Goal: Task Accomplishment & Management: Use online tool/utility

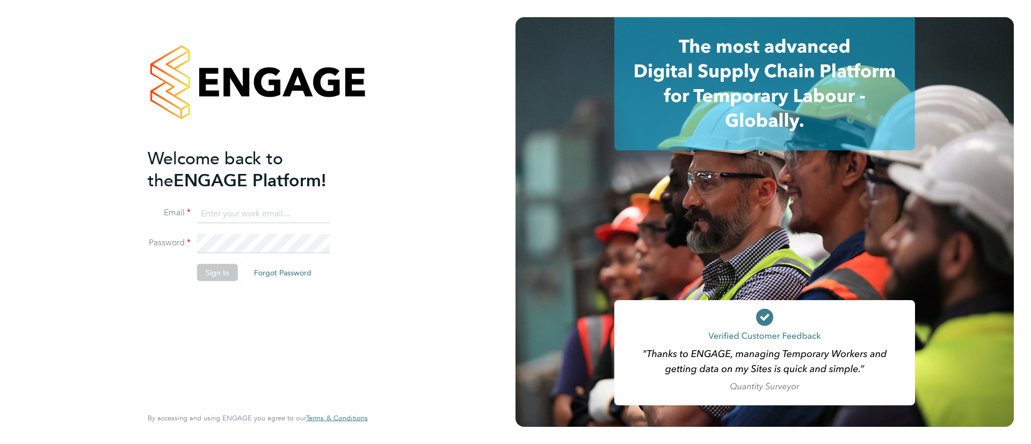
type input "[EMAIL_ADDRESS][DOMAIN_NAME]"
click at [209, 275] on button "Sign In" at bounding box center [217, 272] width 41 height 17
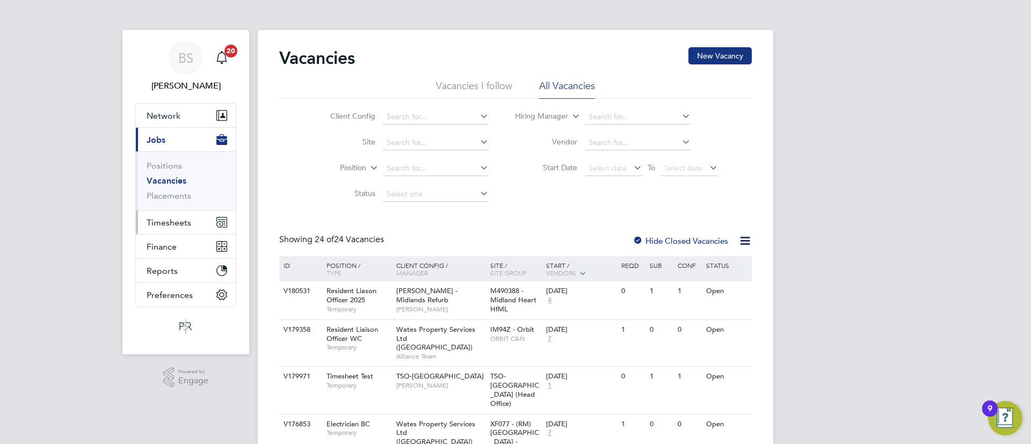
click at [182, 223] on span "Timesheets" at bounding box center [169, 222] width 45 height 10
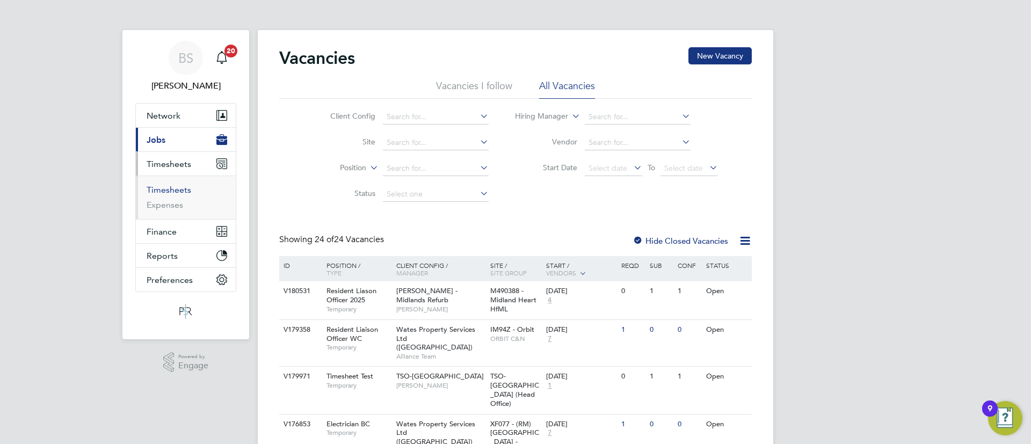
click at [180, 191] on link "Timesheets" at bounding box center [169, 190] width 45 height 10
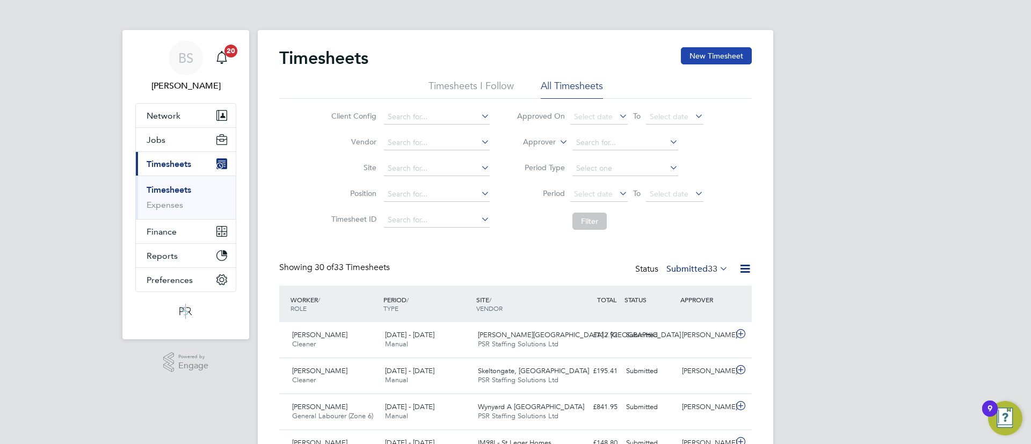
click at [700, 56] on button "New Timesheet" at bounding box center [716, 55] width 71 height 17
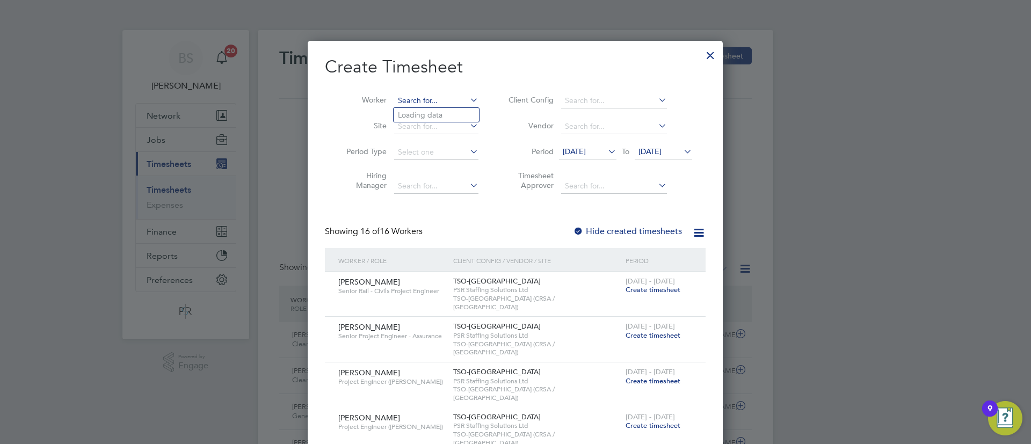
click at [422, 100] on input at bounding box center [436, 100] width 84 height 15
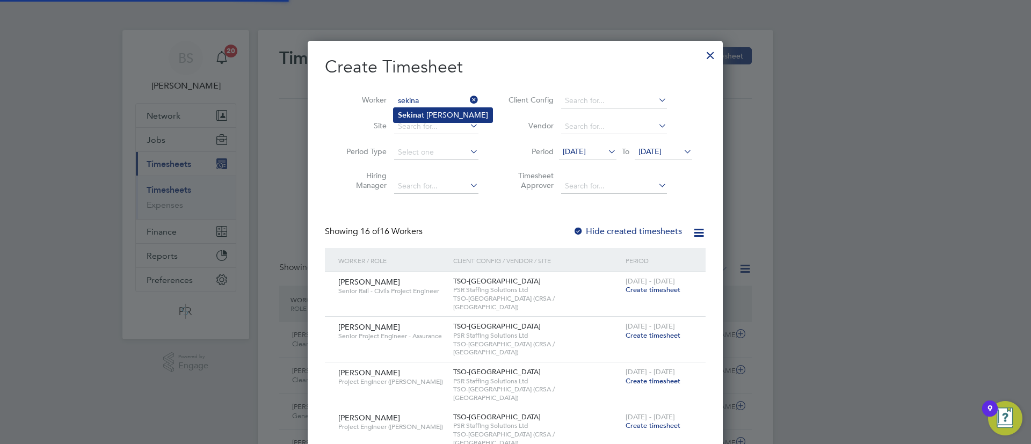
type input "sekina"
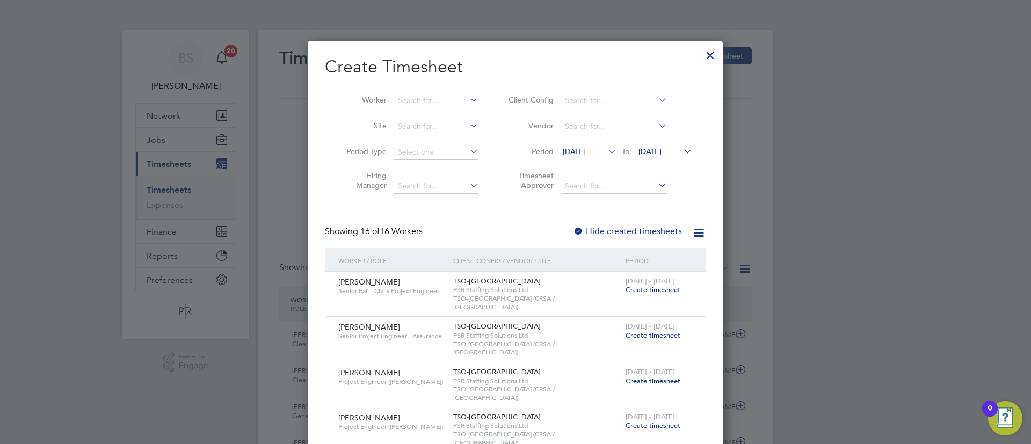
click at [654, 153] on span "[DATE]" at bounding box center [649, 152] width 23 height 10
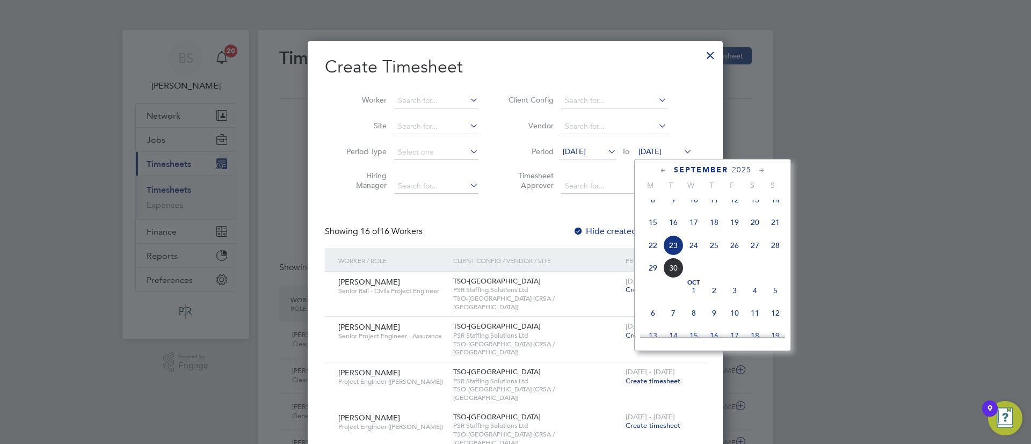
click at [673, 275] on span "30" at bounding box center [673, 268] width 20 height 20
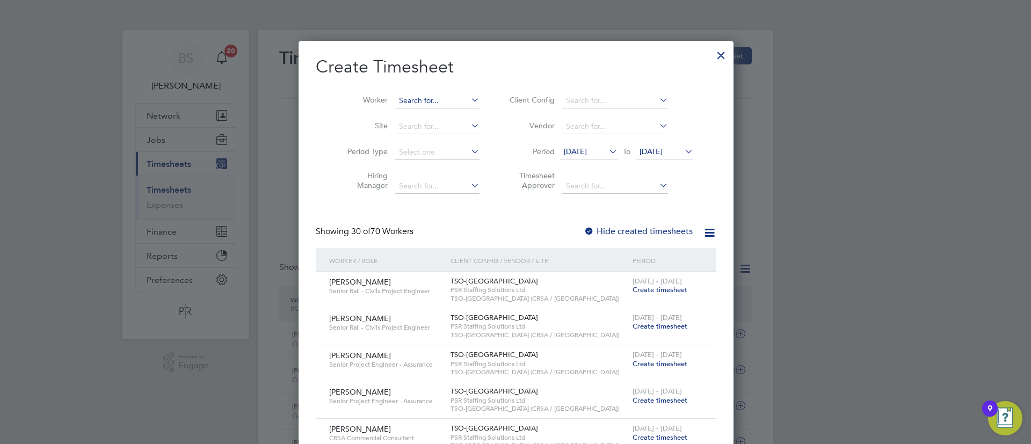
click at [406, 99] on input at bounding box center [437, 100] width 84 height 15
click at [418, 109] on li "[PERSON_NAME]" at bounding box center [435, 115] width 85 height 14
type input "[PERSON_NAME]"
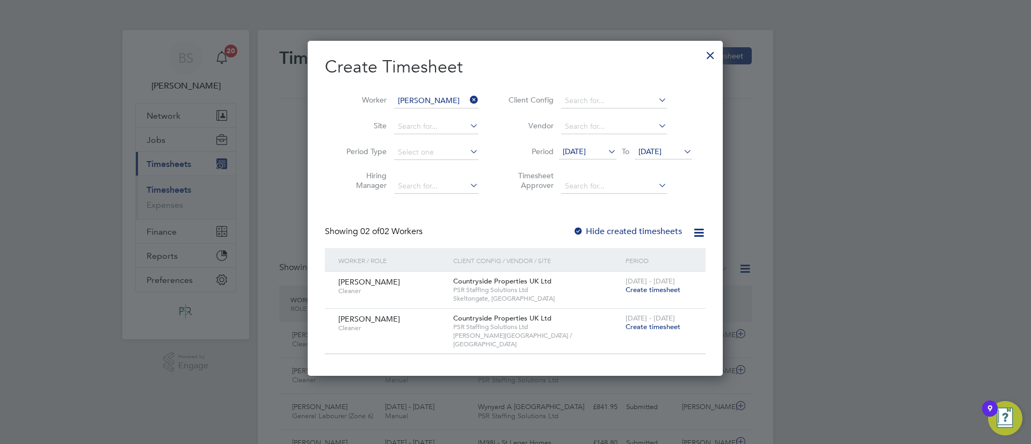
click at [580, 230] on div at bounding box center [578, 232] width 11 height 11
click at [641, 157] on span "[DATE]" at bounding box center [662, 152] width 57 height 14
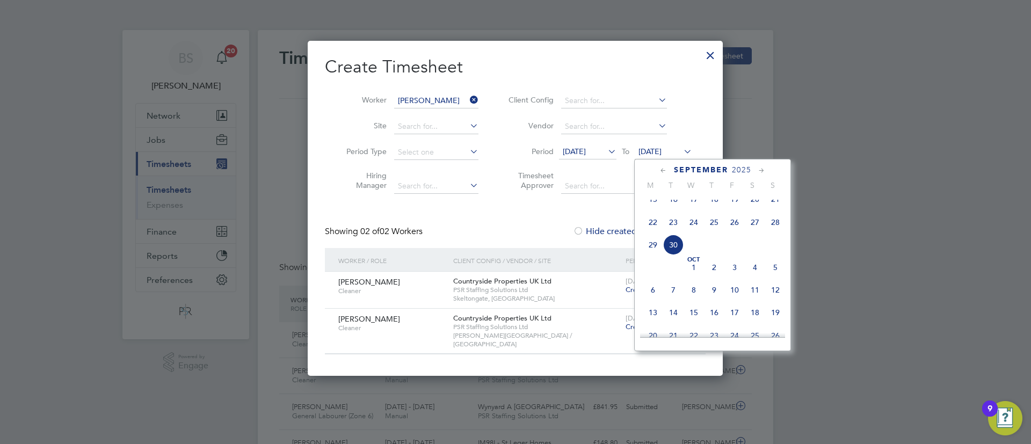
click at [605, 152] on icon at bounding box center [605, 151] width 0 height 15
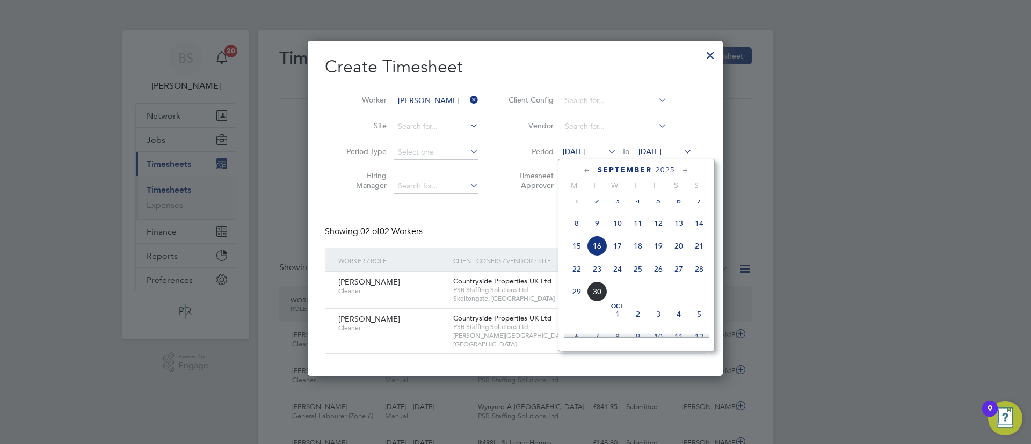
click at [580, 271] on span "22" at bounding box center [576, 269] width 20 height 20
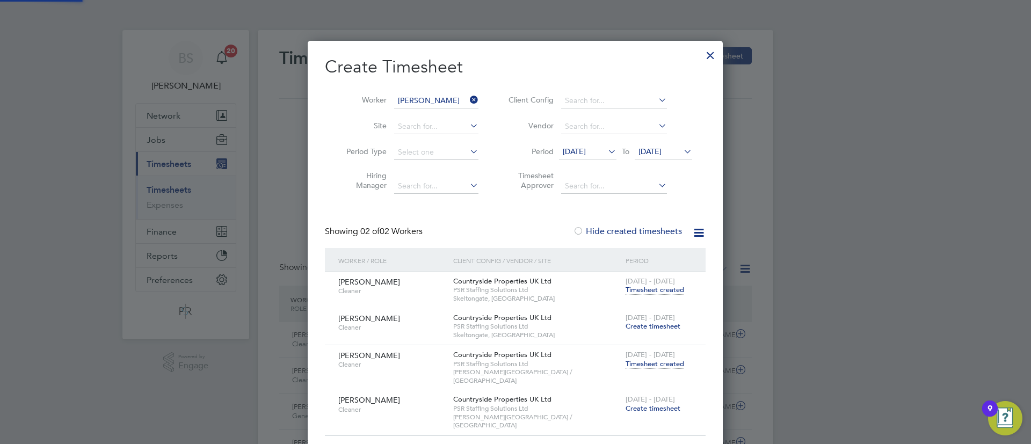
scroll to position [400, 415]
click at [642, 291] on span "Timesheet created" at bounding box center [654, 290] width 59 height 10
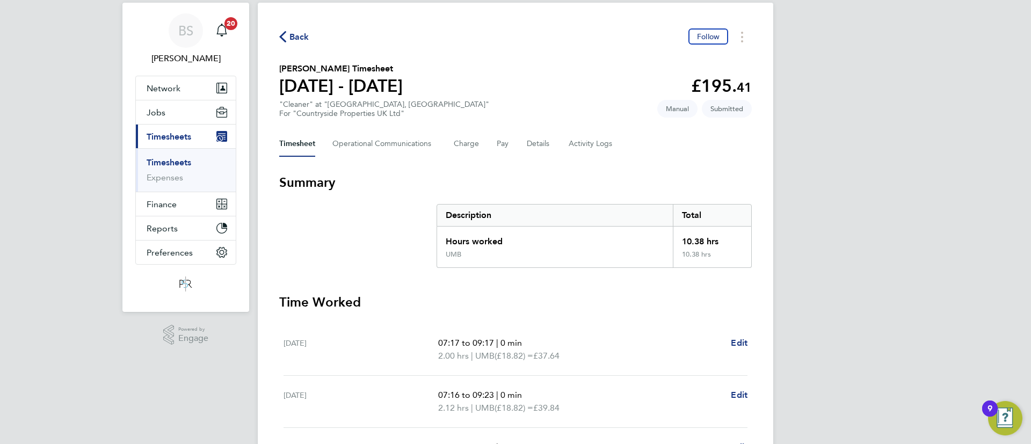
scroll to position [25, 0]
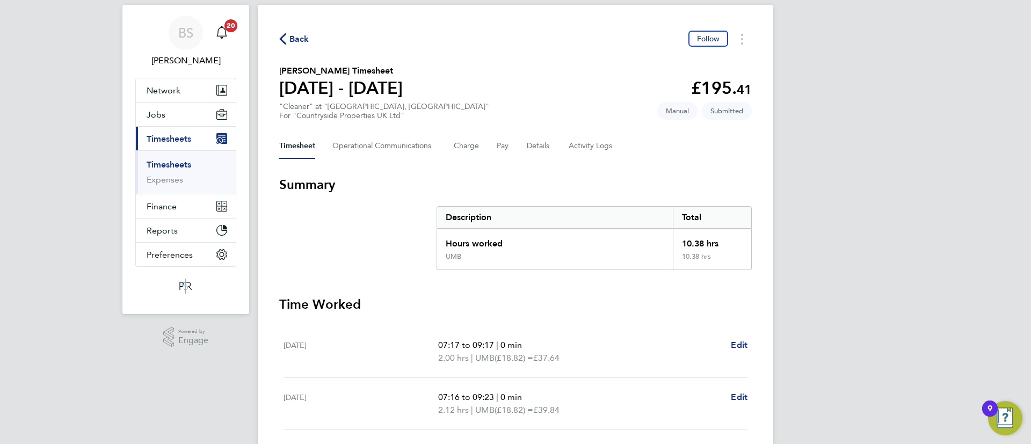
click at [299, 42] on span "Back" at bounding box center [299, 39] width 20 height 13
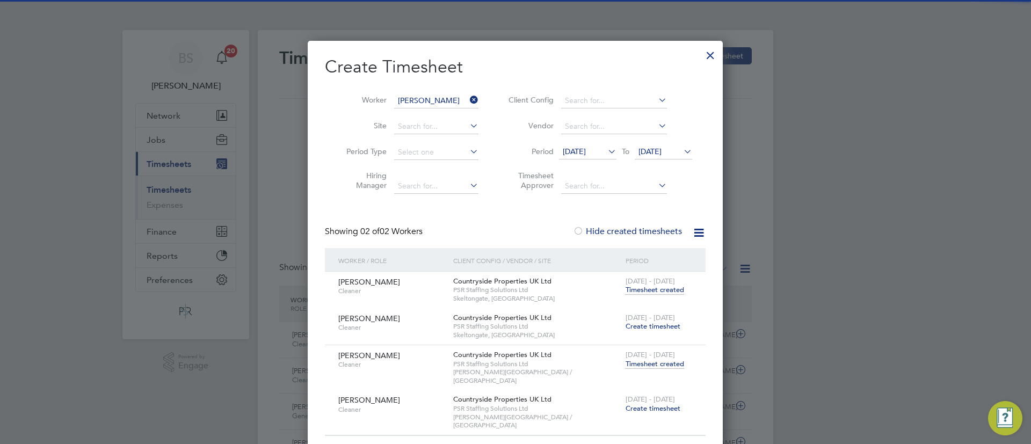
scroll to position [5, 5]
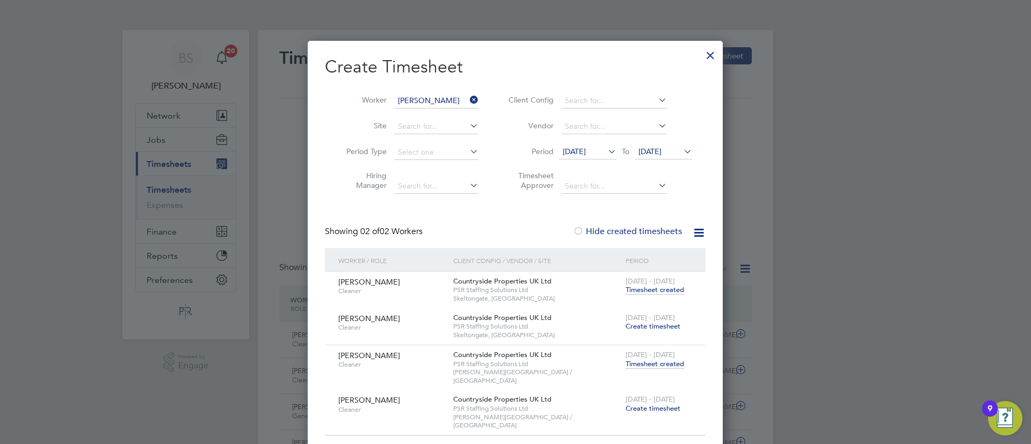
click at [468, 100] on icon at bounding box center [468, 99] width 0 height 15
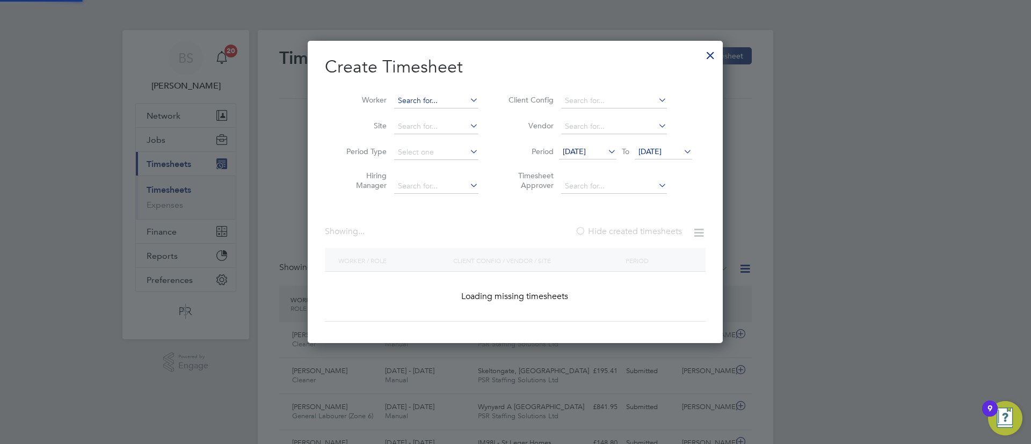
click at [448, 100] on input at bounding box center [436, 100] width 84 height 15
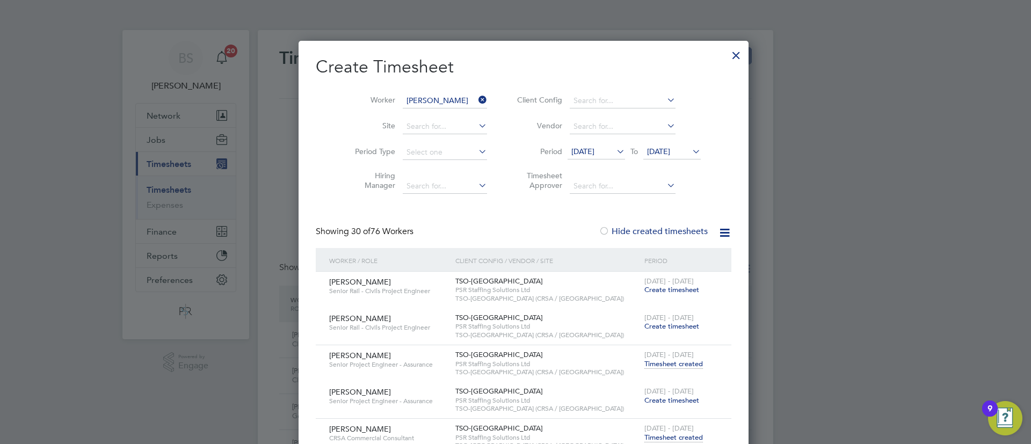
click at [530, 111] on b "Rh" at bounding box center [534, 115] width 9 height 9
type input "[PERSON_NAME]"
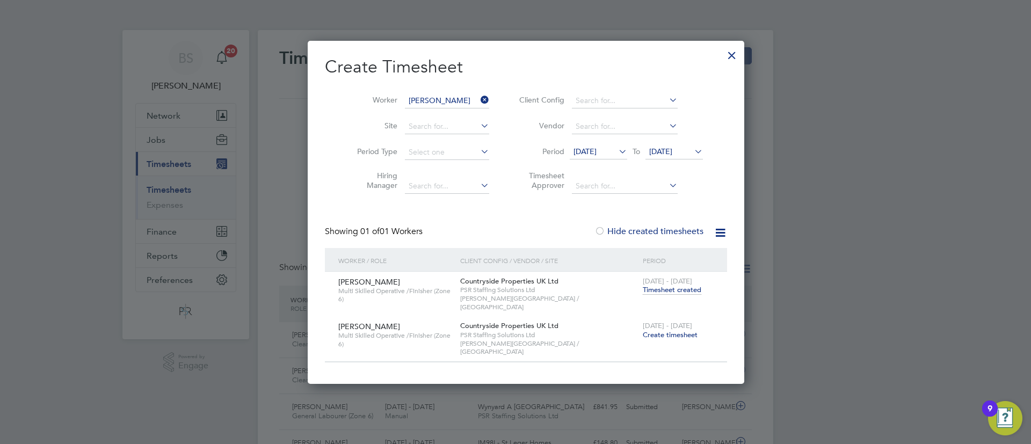
click at [642, 291] on span "Timesheet created" at bounding box center [671, 290] width 59 height 10
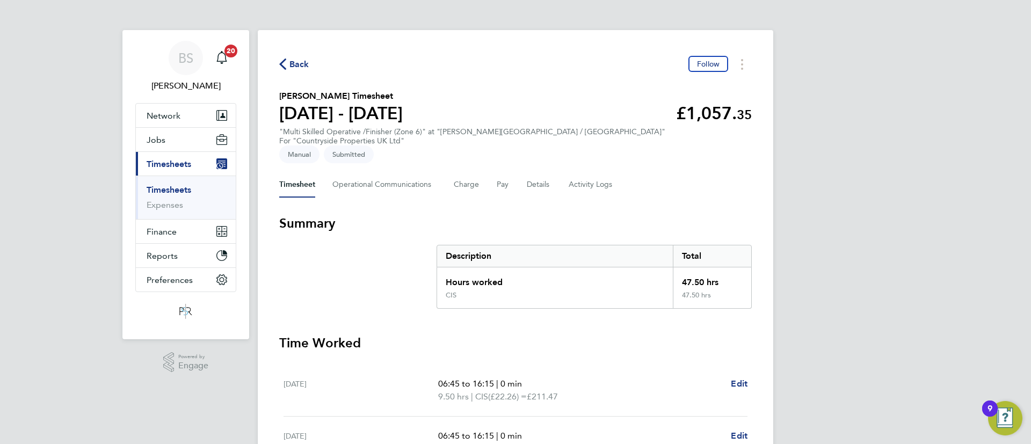
click at [303, 64] on span "Back" at bounding box center [299, 64] width 20 height 13
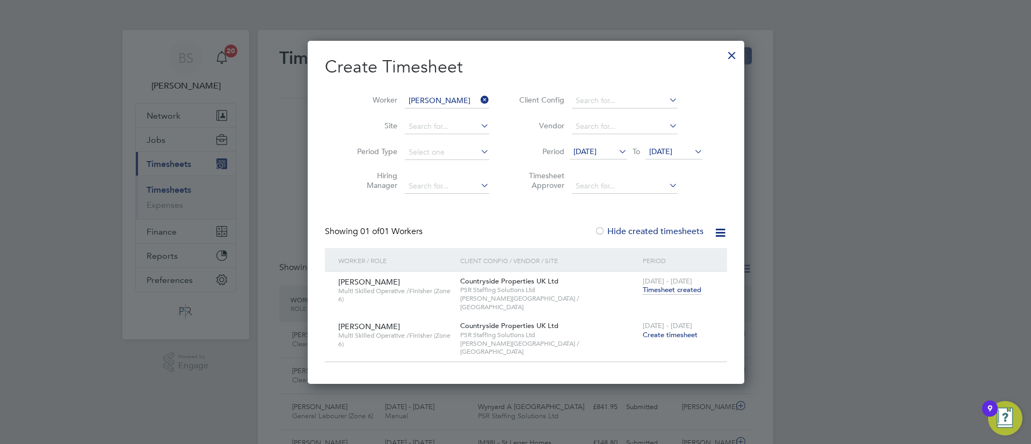
click at [478, 99] on icon at bounding box center [478, 99] width 0 height 15
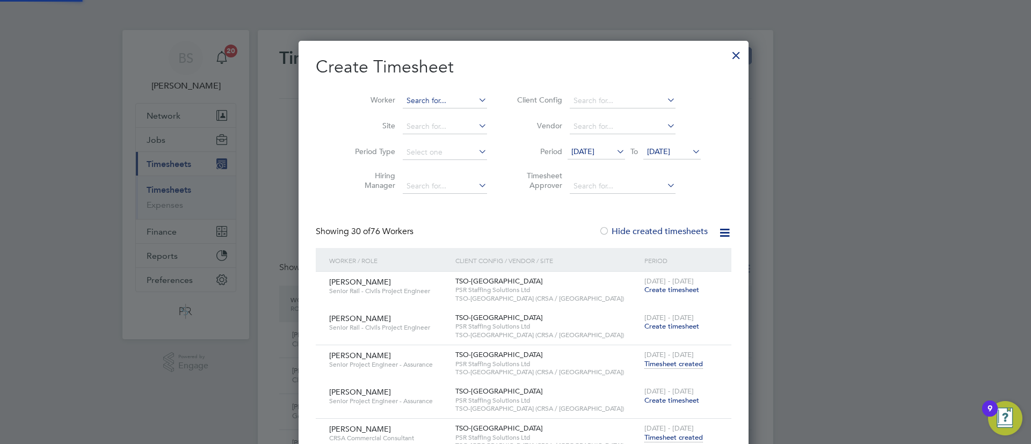
click at [444, 103] on input at bounding box center [445, 100] width 84 height 15
type input "[PERSON_NAME]"
drag, startPoint x: 427, startPoint y: 87, endPoint x: 427, endPoint y: 97, distance: 9.7
click at [427, 93] on li "Worker" at bounding box center [416, 101] width 167 height 26
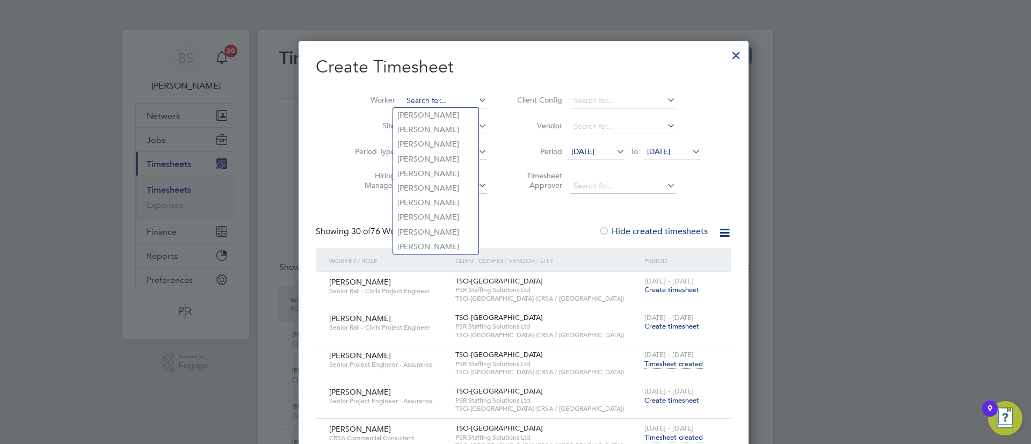
click at [427, 100] on input at bounding box center [445, 100] width 84 height 15
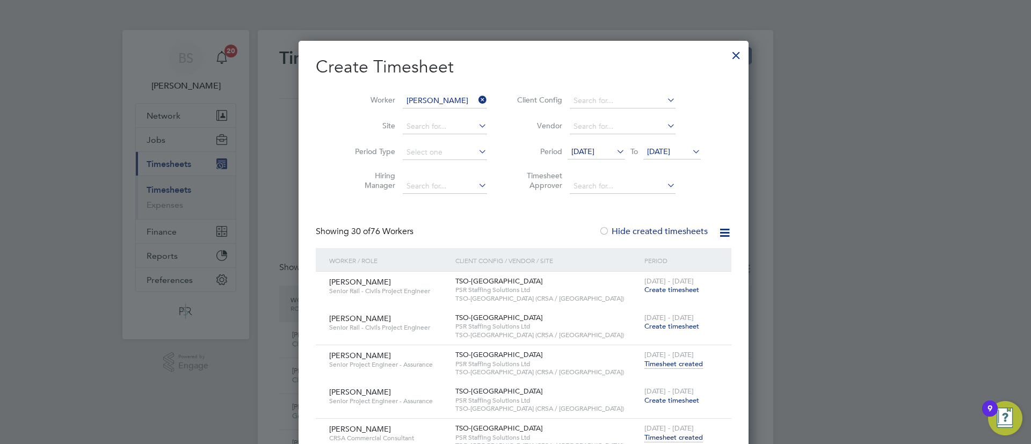
click at [430, 112] on li "[PERSON_NAME]" at bounding box center [448, 115] width 111 height 14
type input "[PERSON_NAME]"
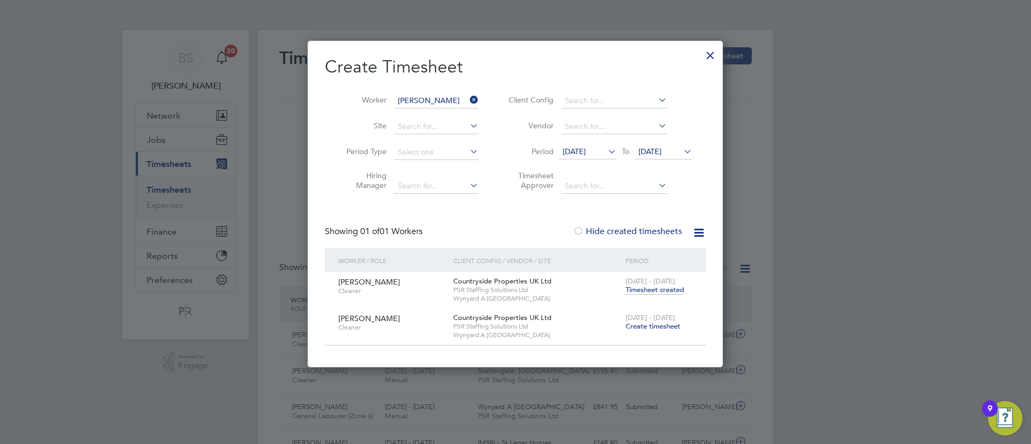
click at [645, 289] on span "Timesheet created" at bounding box center [654, 290] width 59 height 10
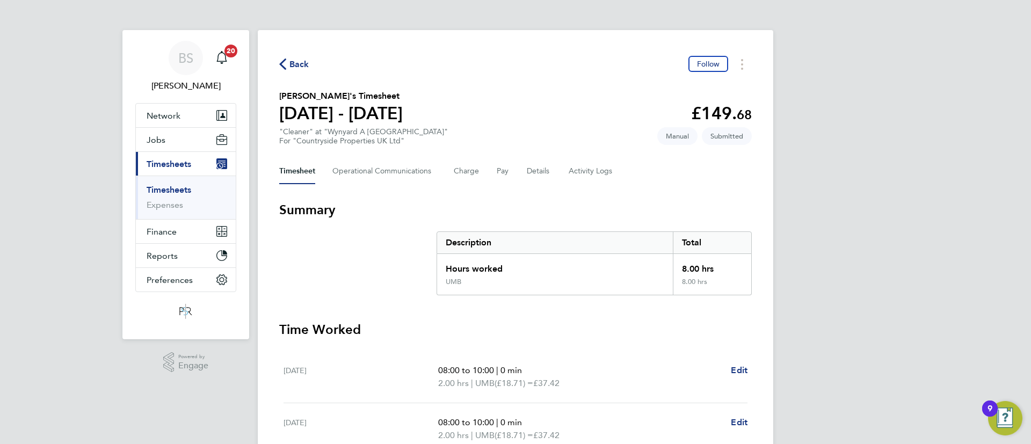
click at [287, 63] on span "Back" at bounding box center [294, 64] width 30 height 10
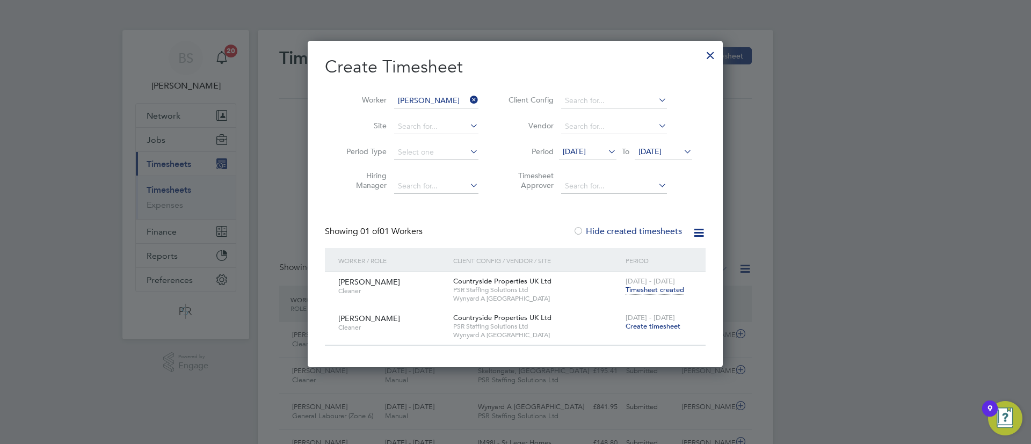
click at [468, 100] on icon at bounding box center [468, 99] width 0 height 15
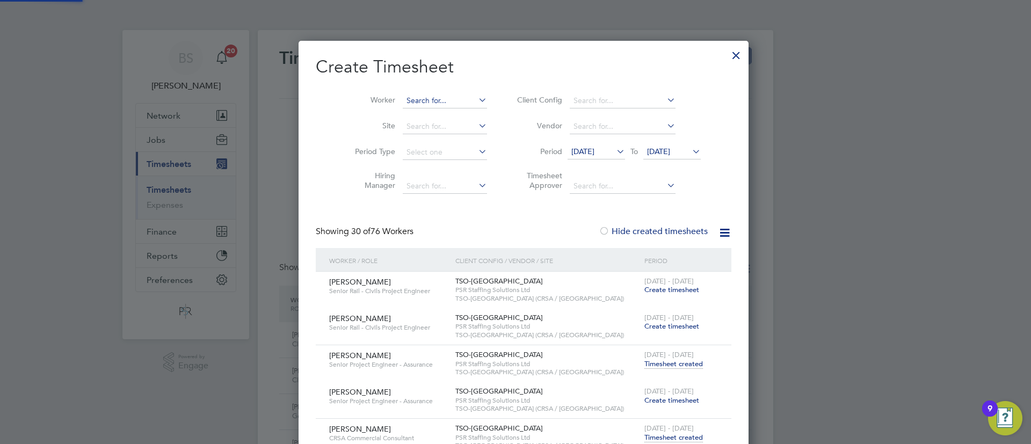
click at [458, 99] on input at bounding box center [445, 100] width 84 height 15
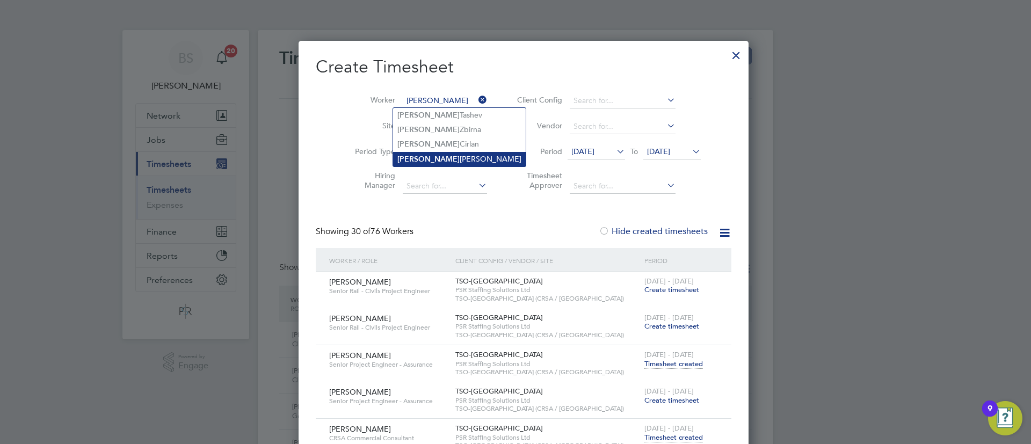
click at [440, 158] on li "[PERSON_NAME]" at bounding box center [459, 159] width 133 height 14
type input "[PERSON_NAME]"
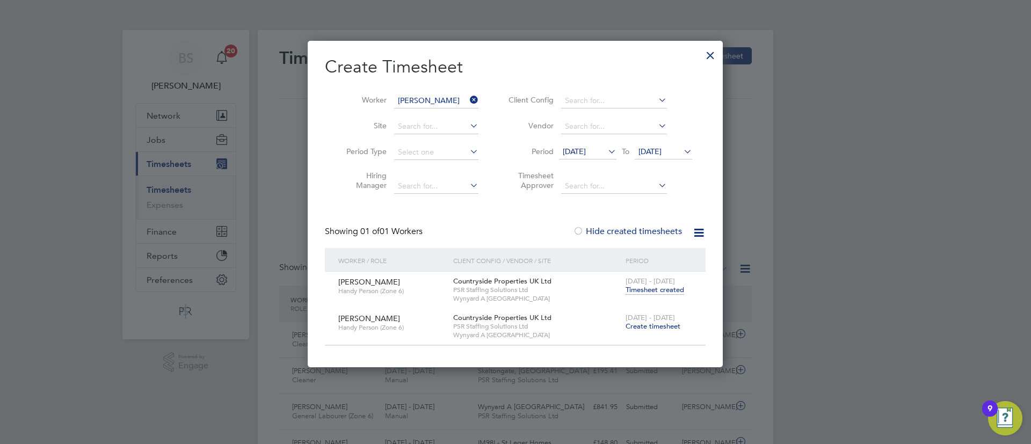
click at [647, 290] on span "Timesheet created" at bounding box center [654, 290] width 59 height 10
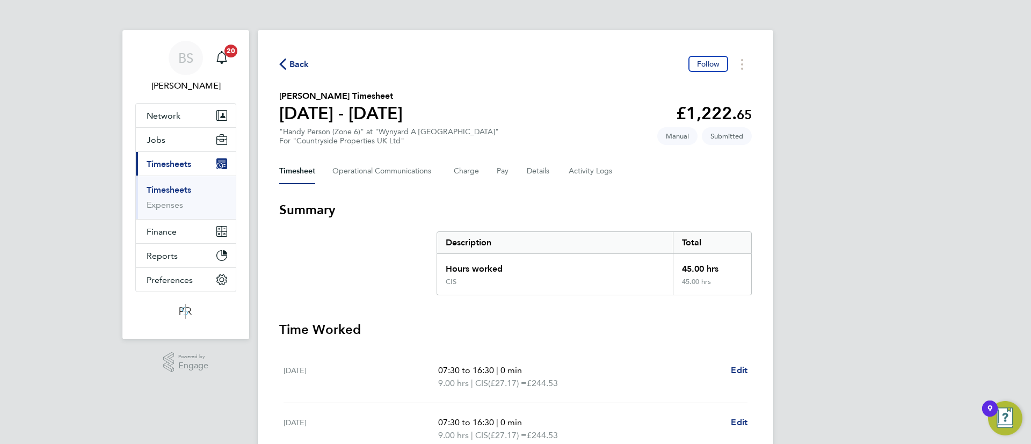
drag, startPoint x: 304, startPoint y: 70, endPoint x: 318, endPoint y: 88, distance: 23.3
click at [304, 70] on span "Back" at bounding box center [299, 64] width 20 height 13
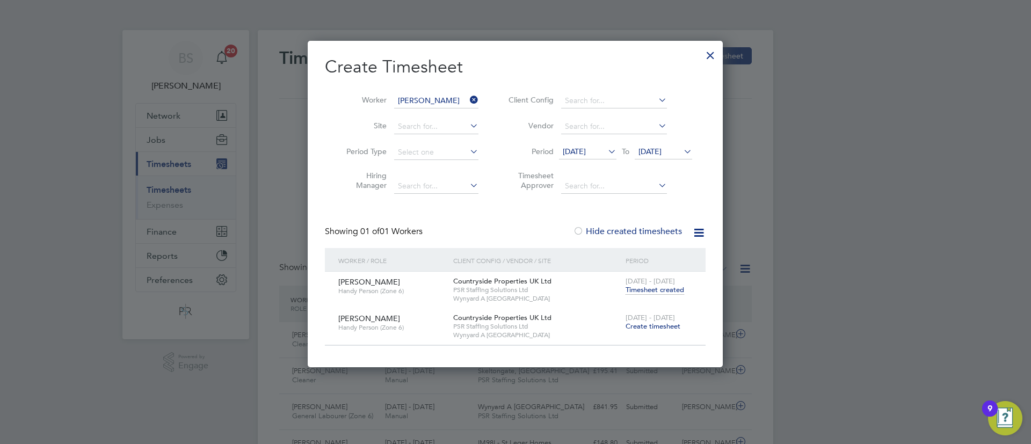
click at [468, 101] on icon at bounding box center [468, 99] width 0 height 15
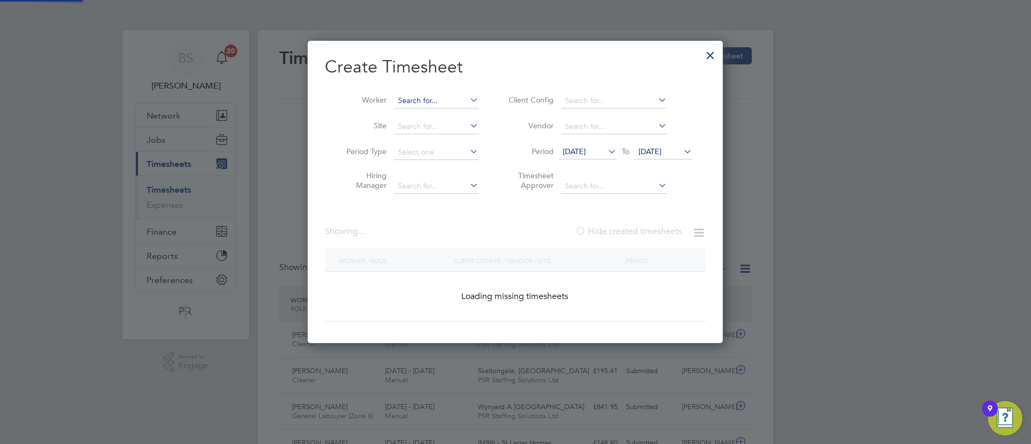
click at [441, 102] on input at bounding box center [436, 100] width 84 height 15
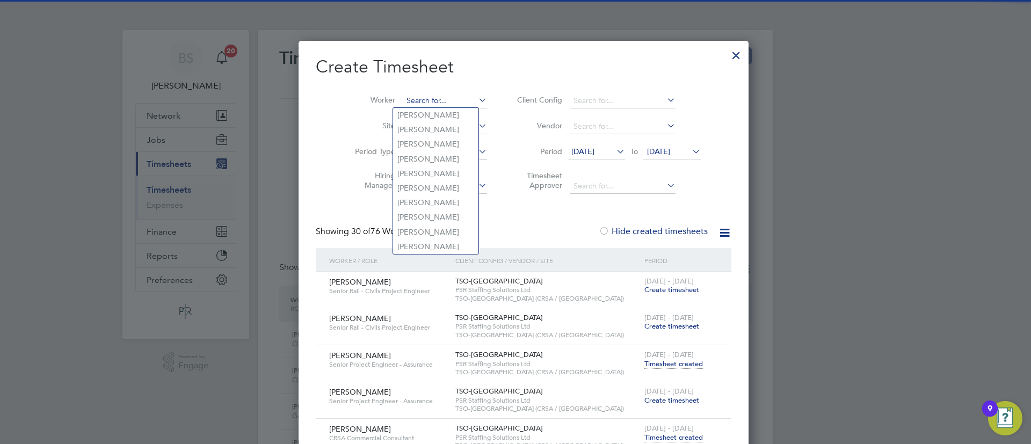
paste input "[PERSON_NAME]"
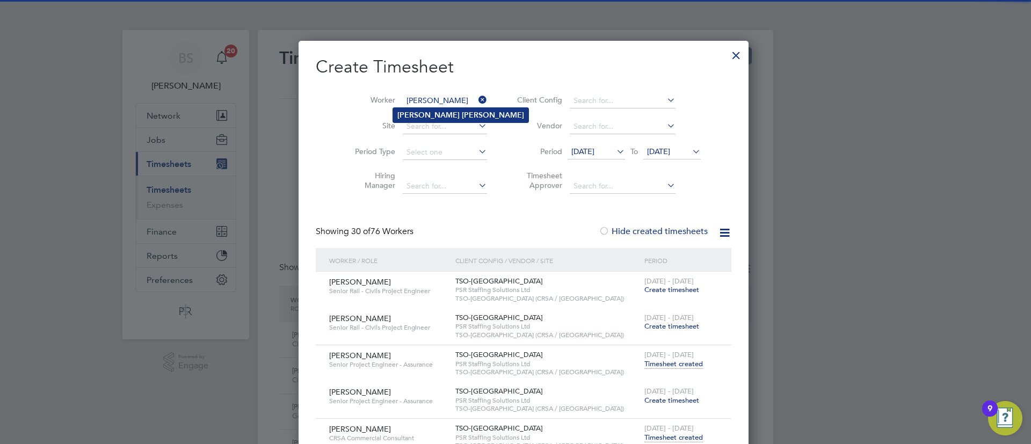
type input "[PERSON_NAME]"
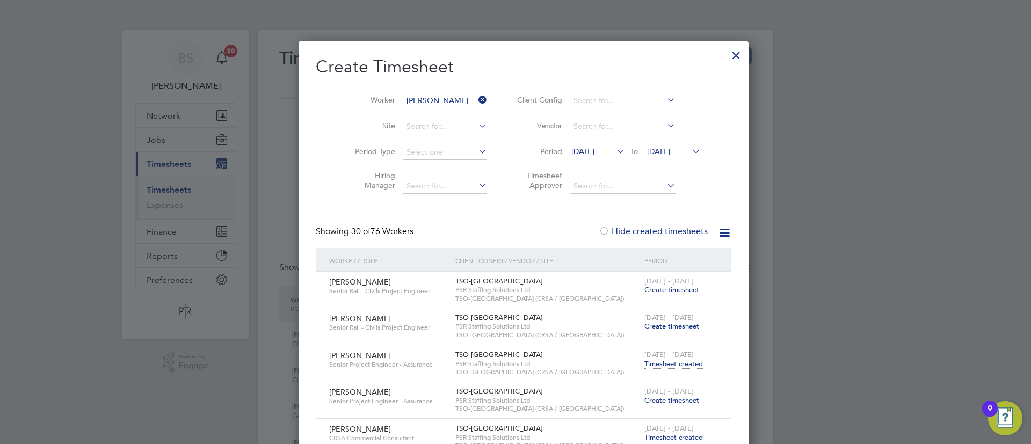
click at [462, 112] on b "[PERSON_NAME]" at bounding box center [493, 115] width 62 height 9
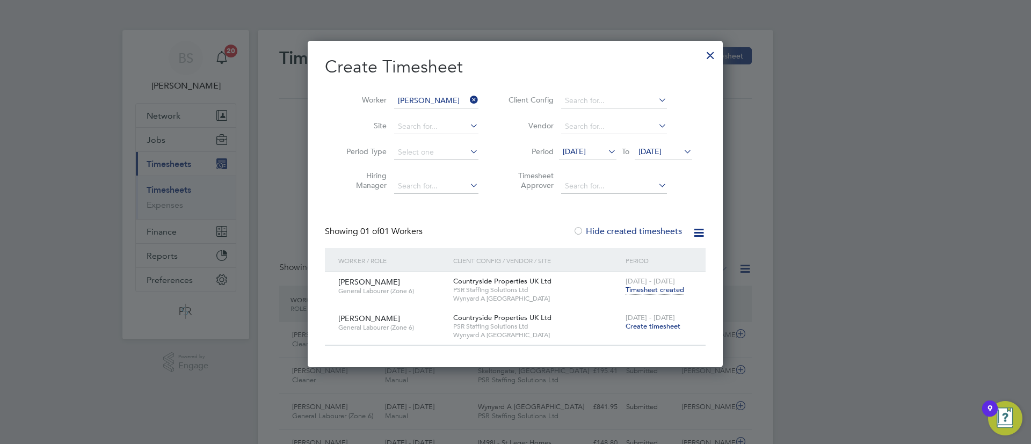
click at [660, 291] on span "Timesheet created" at bounding box center [654, 290] width 59 height 10
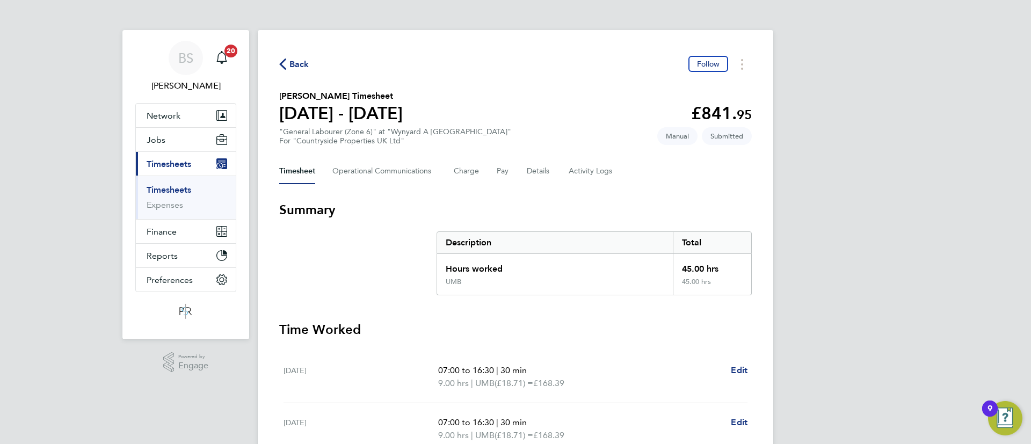
click at [303, 60] on span "Back" at bounding box center [299, 64] width 20 height 13
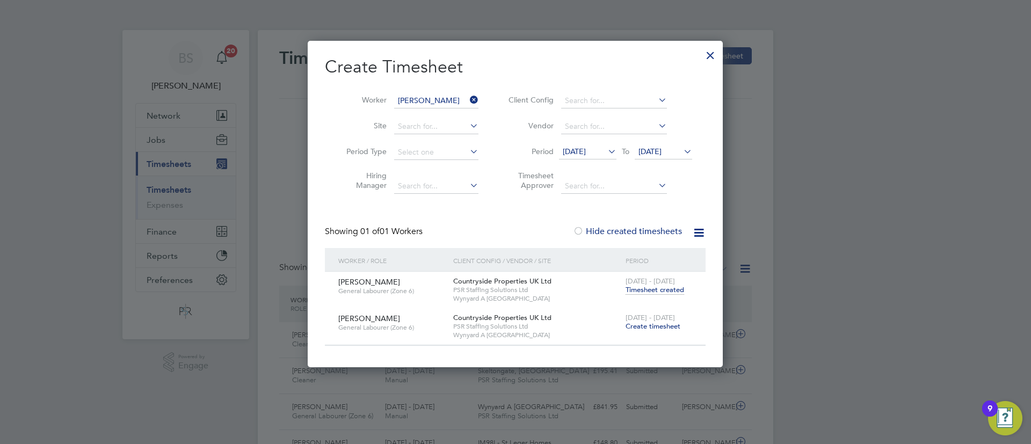
click at [468, 99] on icon at bounding box center [468, 99] width 0 height 15
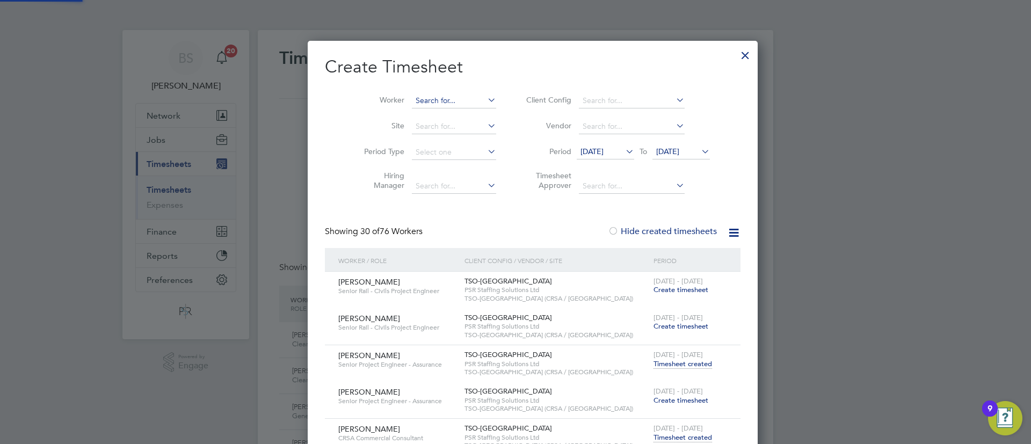
click at [438, 101] on input at bounding box center [454, 100] width 84 height 15
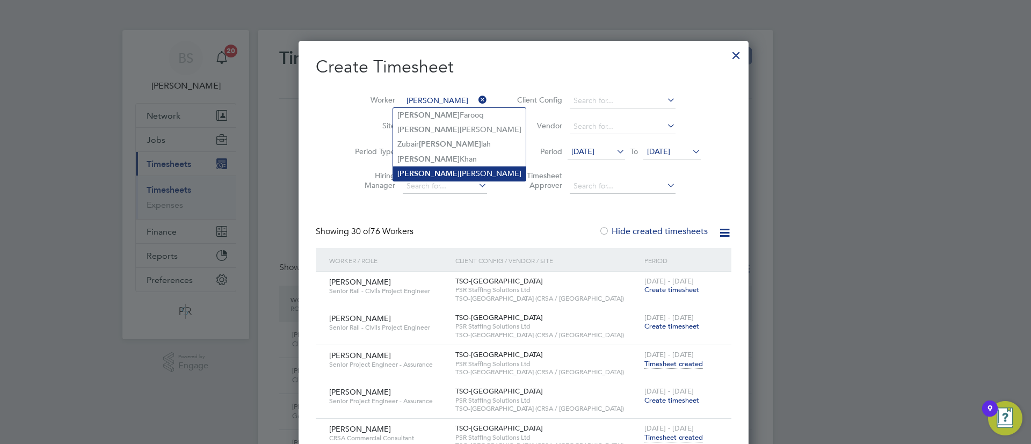
click at [450, 166] on li "[PERSON_NAME]" at bounding box center [459, 173] width 133 height 14
type input "[PERSON_NAME]"
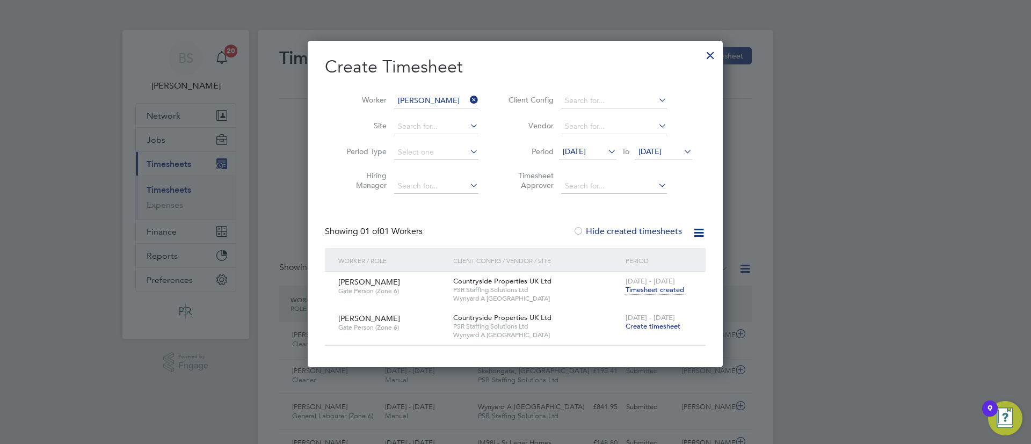
click at [658, 288] on span "Timesheet created" at bounding box center [654, 290] width 59 height 10
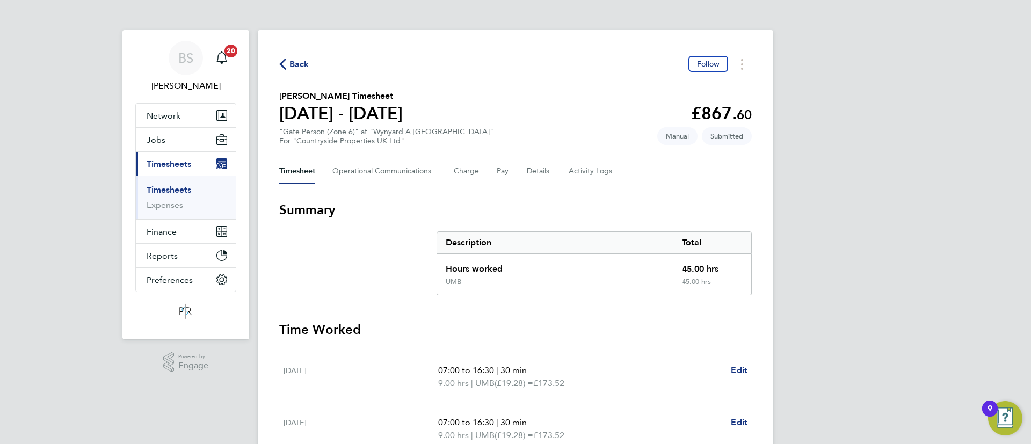
click at [295, 73] on div "Back Follow [PERSON_NAME] Timesheet [DATE] - [DATE] £867. 60 "Gate Person (Zone…" at bounding box center [515, 398] width 515 height 737
click at [296, 65] on span "Back" at bounding box center [299, 64] width 20 height 13
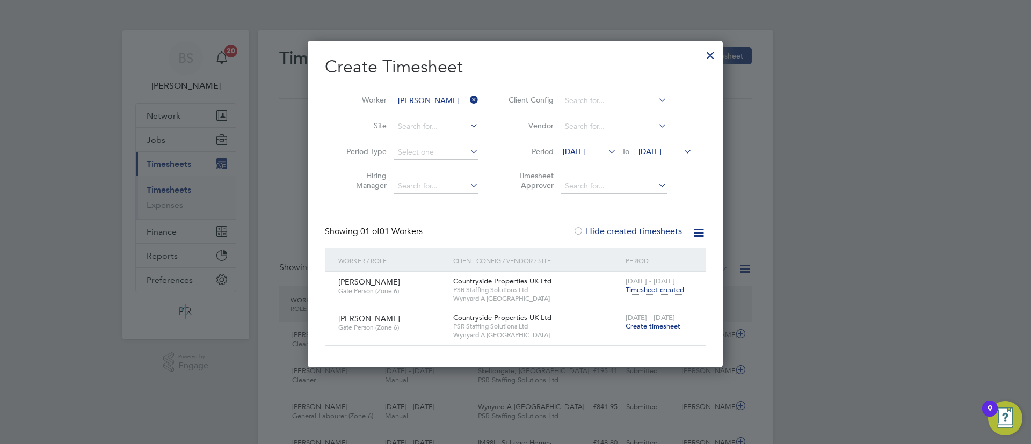
click at [468, 101] on icon at bounding box center [468, 99] width 0 height 15
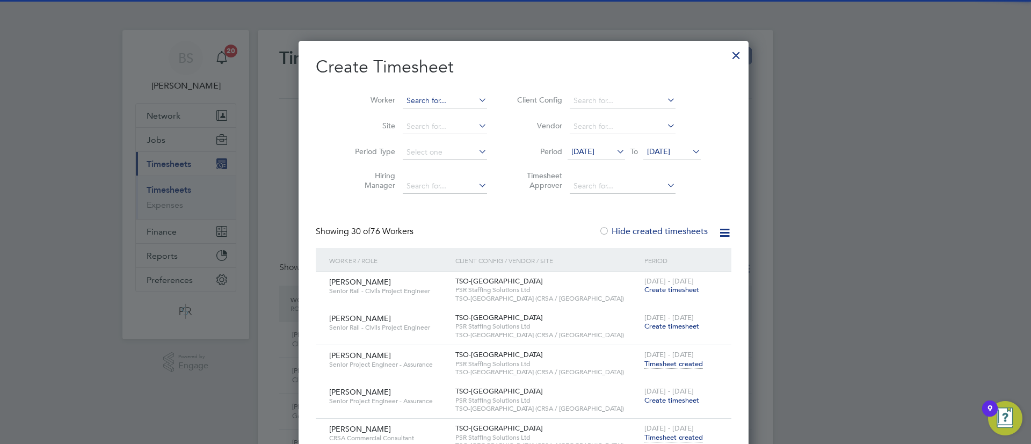
click at [447, 101] on input at bounding box center [445, 100] width 84 height 15
click at [443, 111] on li "[PERSON_NAME] rster" at bounding box center [442, 115] width 98 height 14
type input "[PERSON_NAME]"
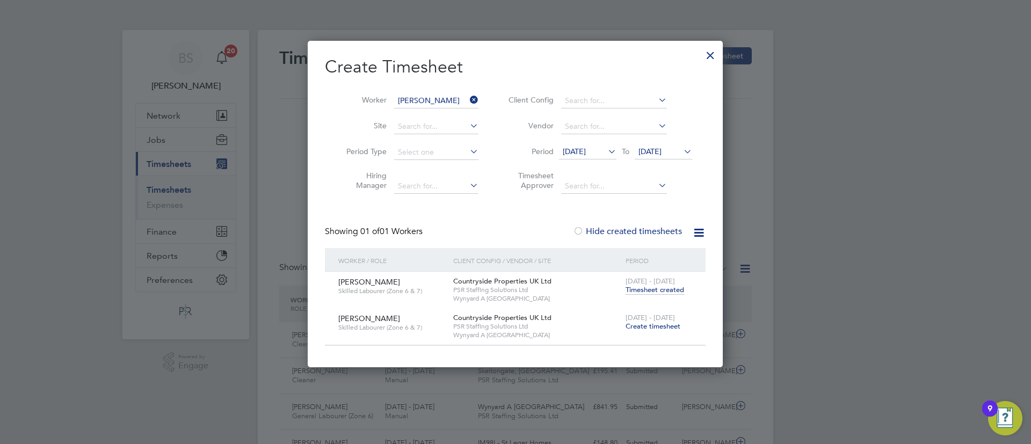
click at [641, 287] on span "Timesheet created" at bounding box center [654, 290] width 59 height 10
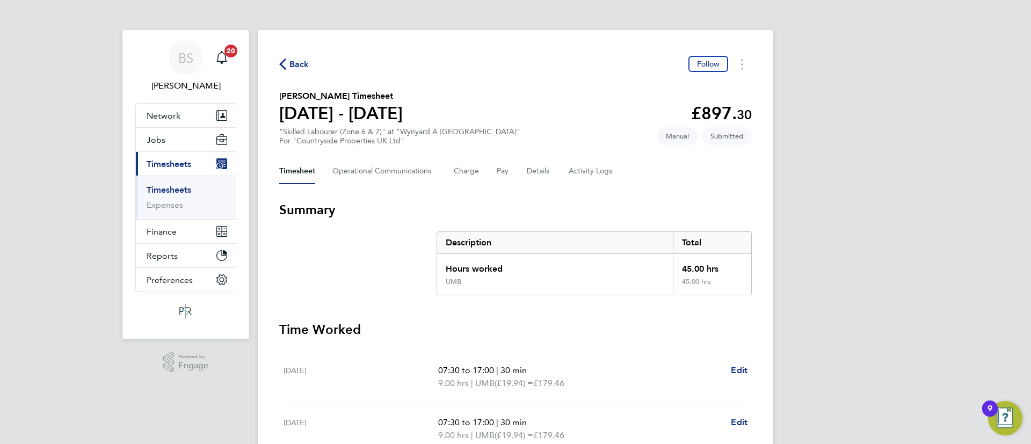
click at [289, 69] on span "Back" at bounding box center [299, 64] width 20 height 13
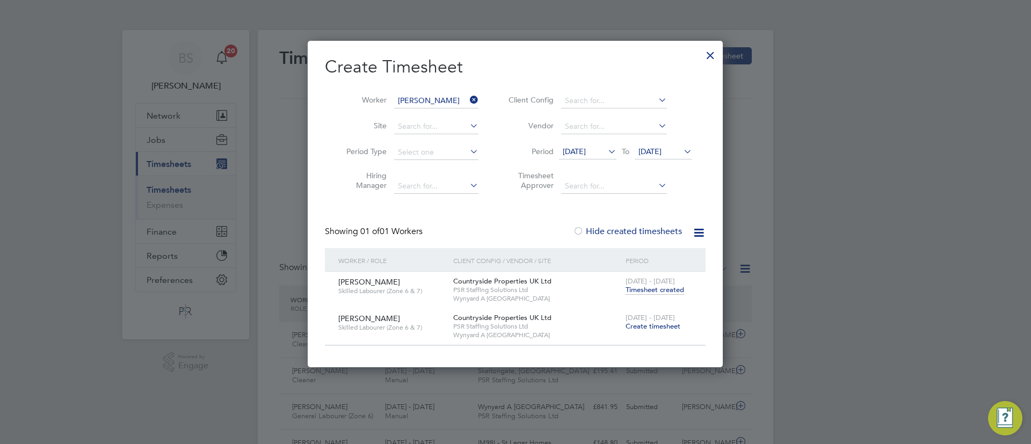
click at [468, 101] on icon at bounding box center [468, 99] width 0 height 15
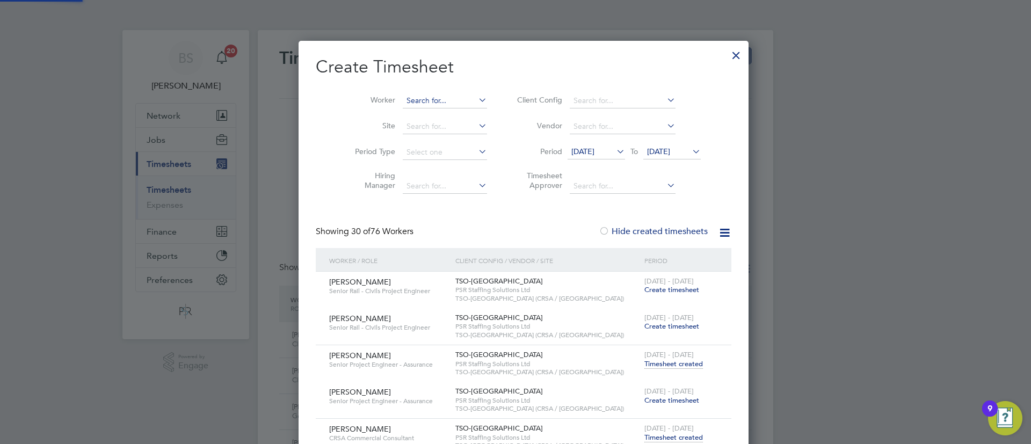
click at [430, 100] on input at bounding box center [445, 100] width 84 height 15
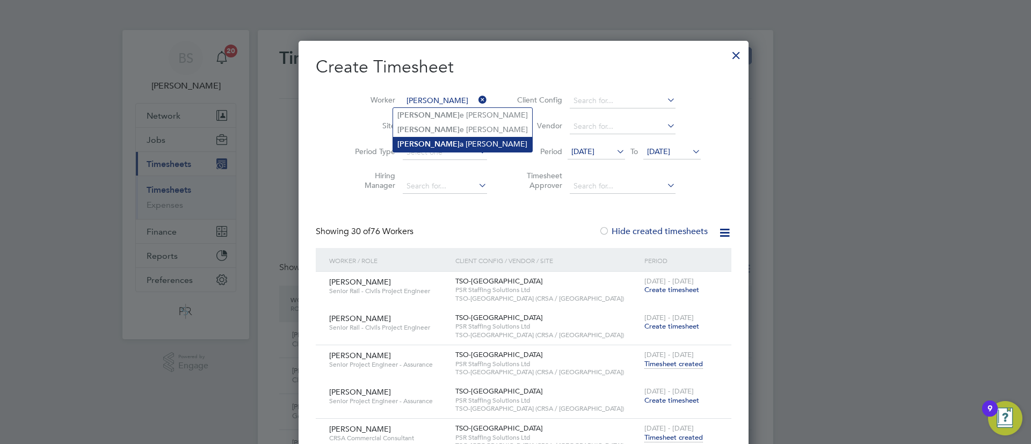
click at [452, 138] on li "[PERSON_NAME]" at bounding box center [462, 144] width 139 height 14
type input "[PERSON_NAME]"
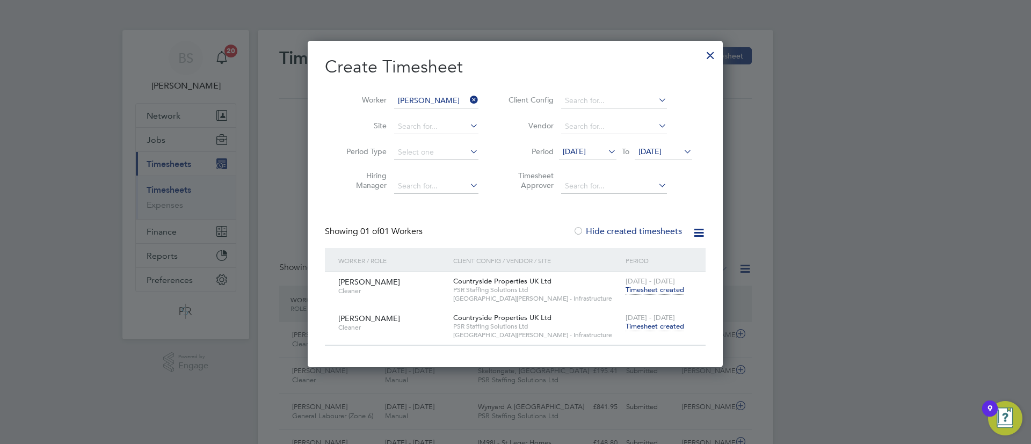
click at [648, 290] on span "Timesheet created" at bounding box center [654, 290] width 59 height 10
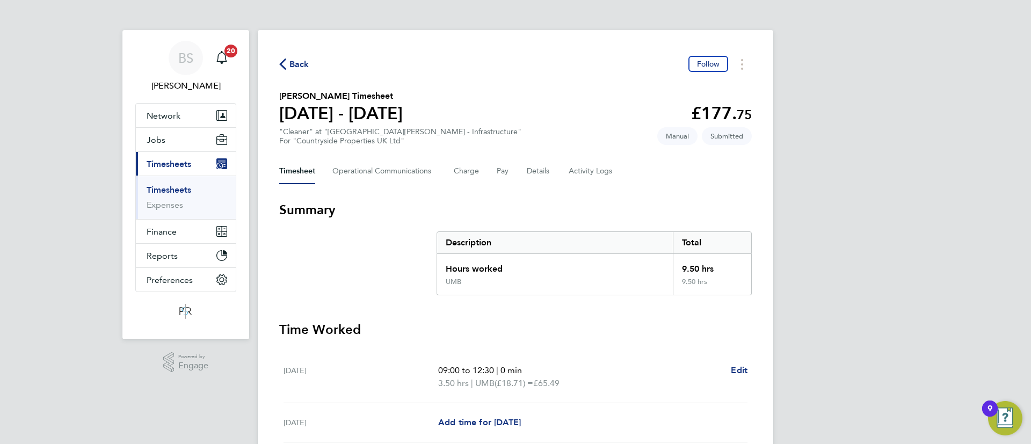
click at [293, 60] on span "Back" at bounding box center [299, 64] width 20 height 13
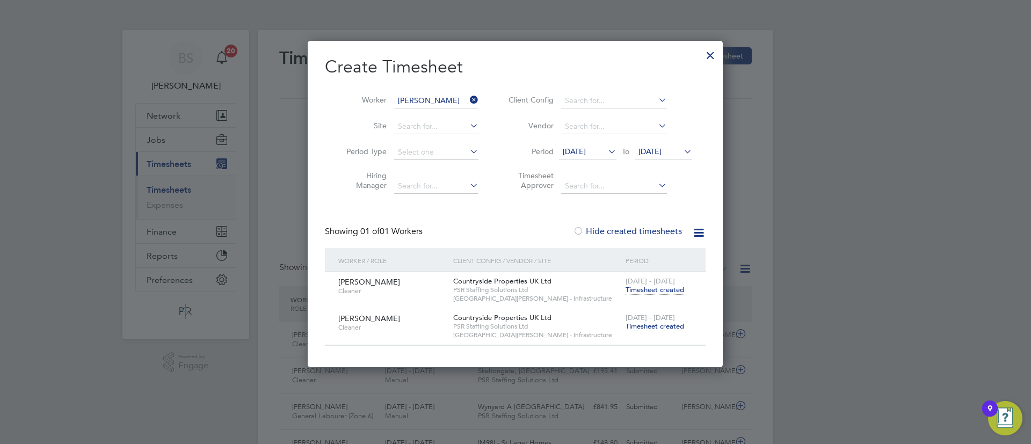
click at [468, 99] on icon at bounding box center [468, 99] width 0 height 15
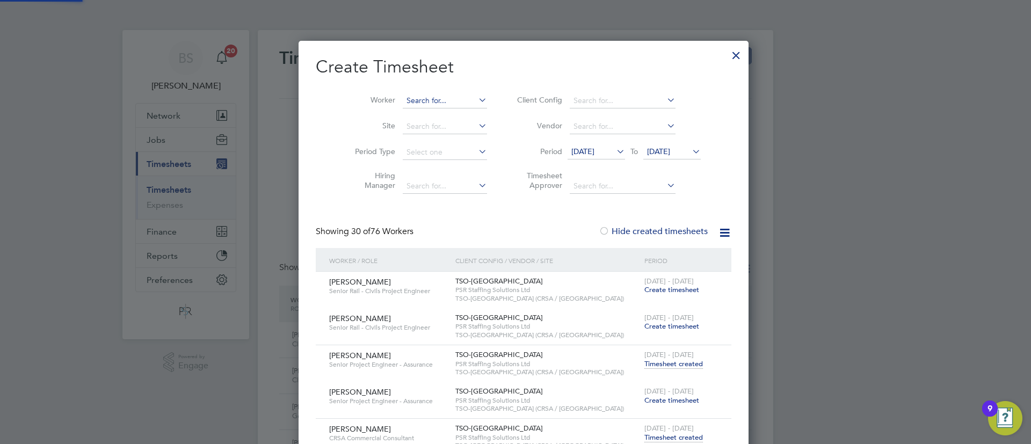
click at [439, 95] on input at bounding box center [445, 100] width 84 height 15
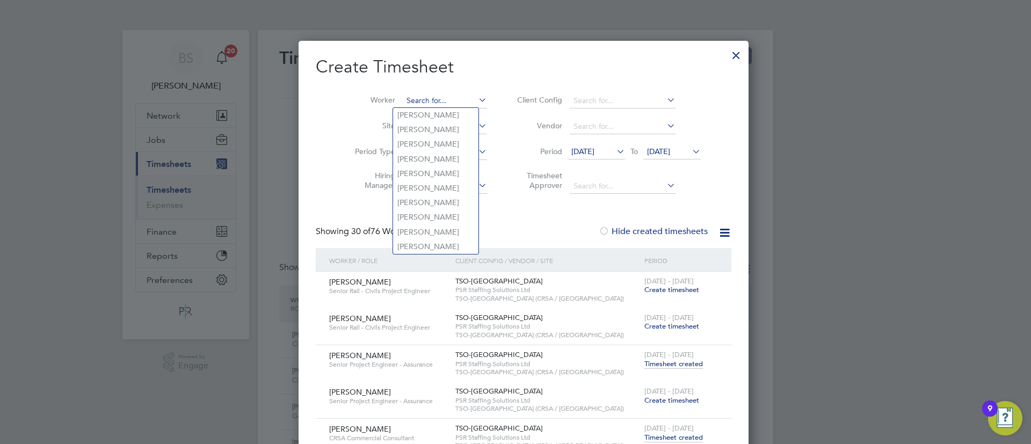
paste input "[PERSON_NAME]"
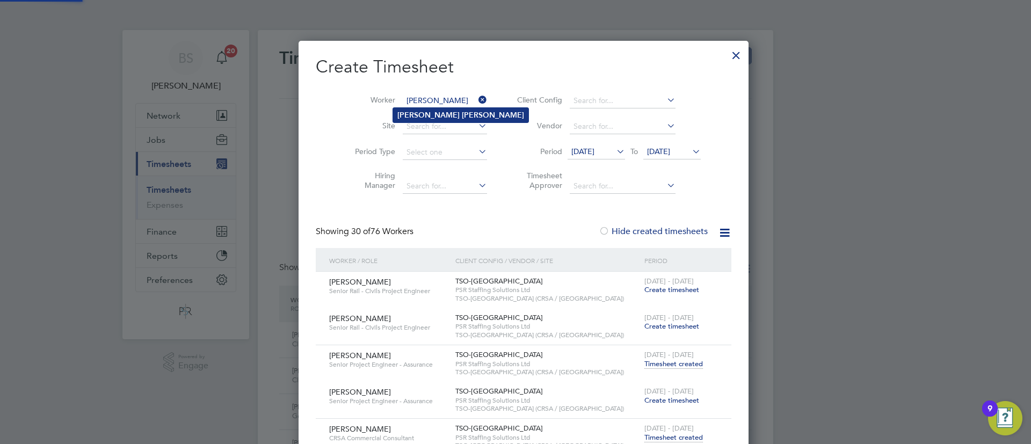
type input "[PERSON_NAME]"
click at [462, 113] on b "[PERSON_NAME]" at bounding box center [493, 115] width 62 height 9
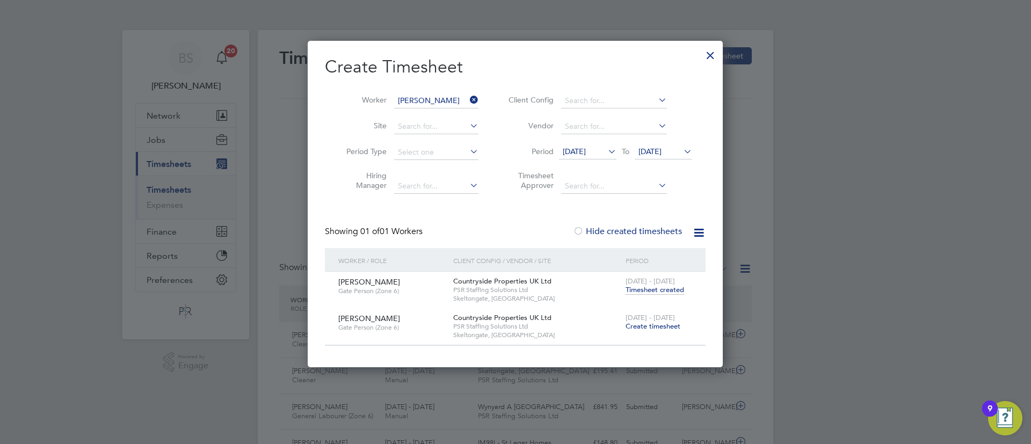
click at [647, 287] on span "Timesheet created" at bounding box center [654, 290] width 59 height 10
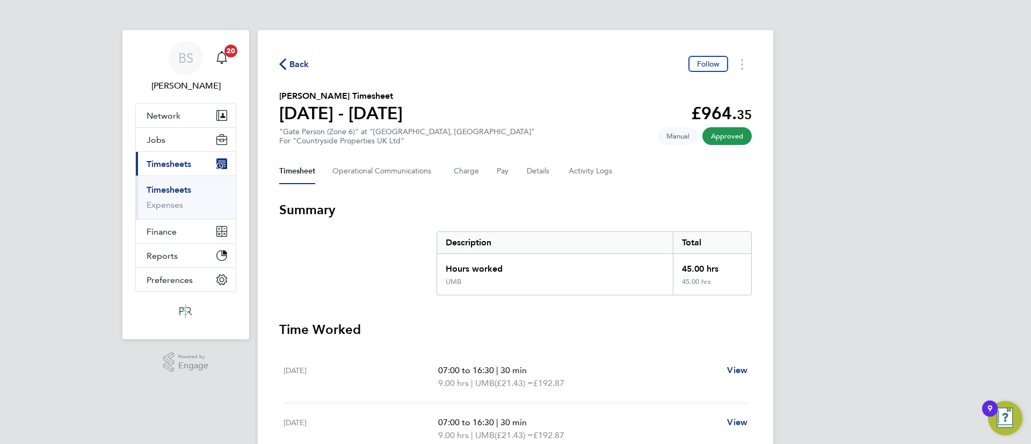
click at [297, 64] on span "Back" at bounding box center [299, 64] width 20 height 13
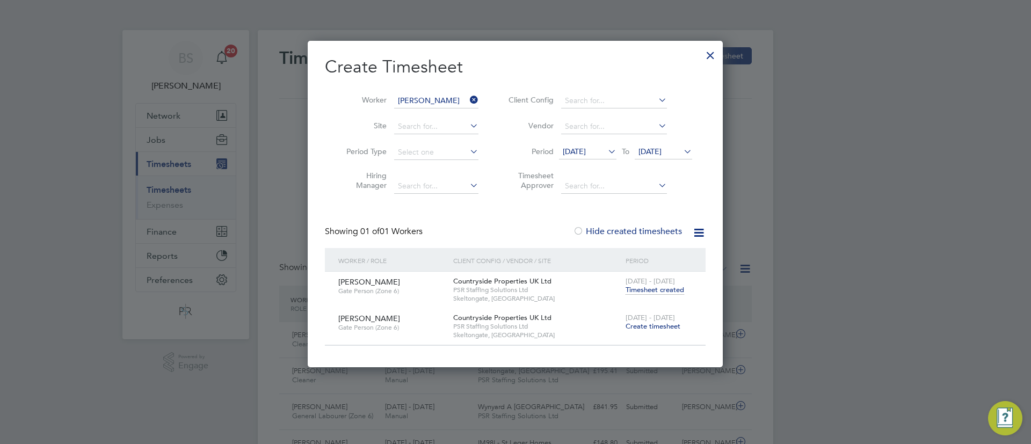
click at [468, 94] on icon at bounding box center [468, 99] width 0 height 15
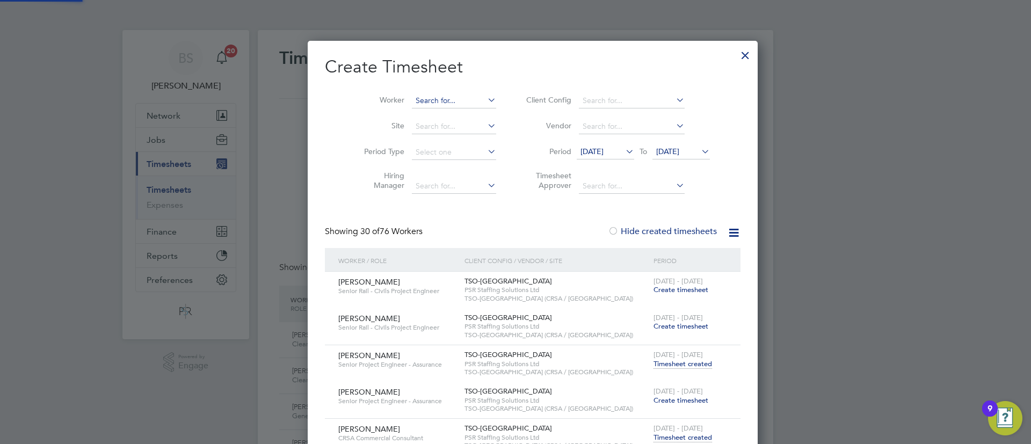
click at [444, 98] on input at bounding box center [454, 100] width 84 height 15
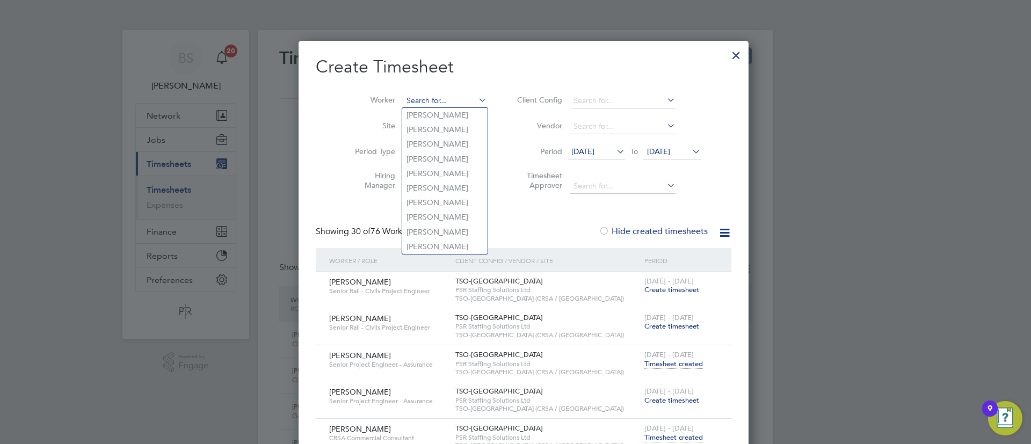
paste input "[PERSON_NAME]"
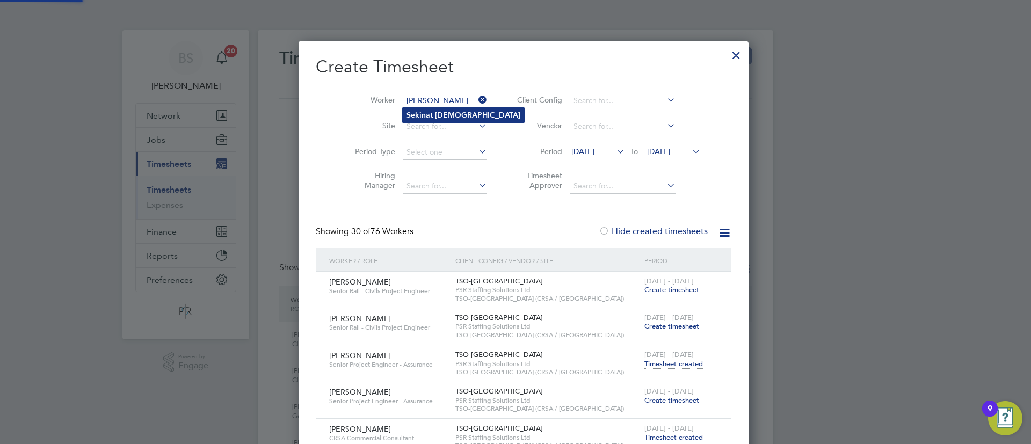
type input "[PERSON_NAME]"
click at [444, 113] on b "[DEMOGRAPHIC_DATA]" at bounding box center [477, 115] width 85 height 9
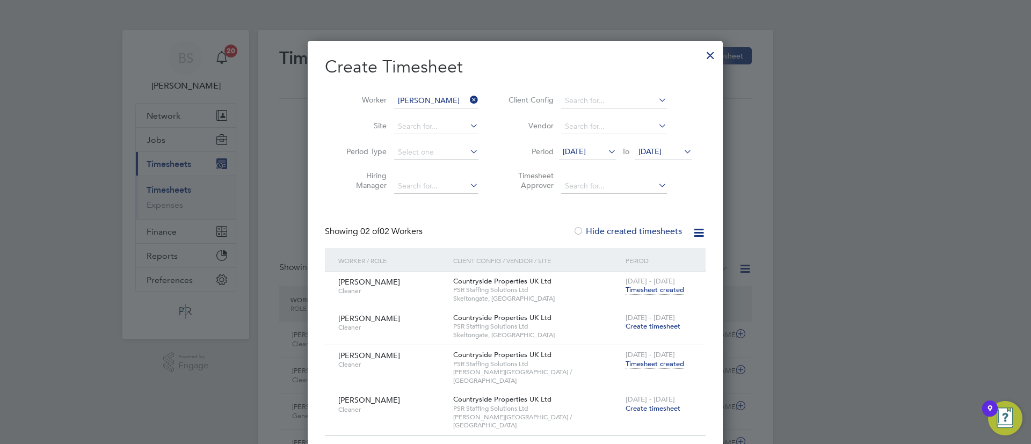
click at [646, 288] on span "Timesheet created" at bounding box center [654, 290] width 59 height 10
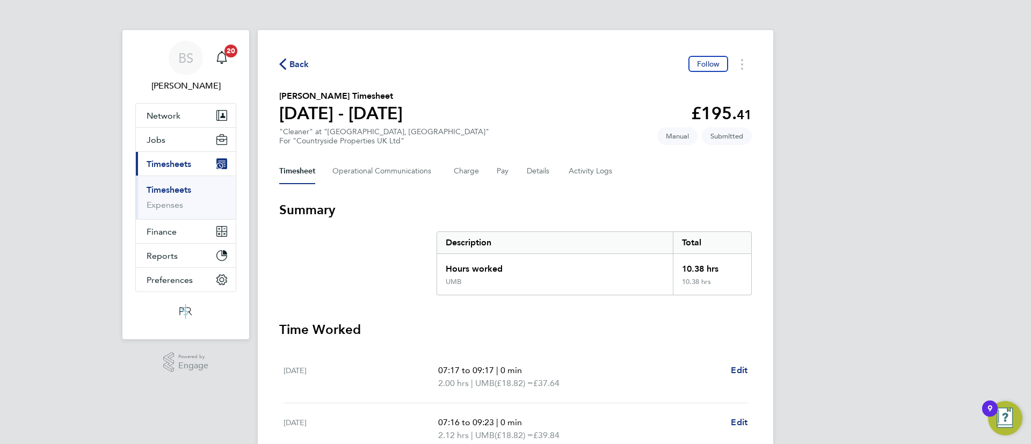
click at [280, 64] on icon "button" at bounding box center [282, 64] width 7 height 11
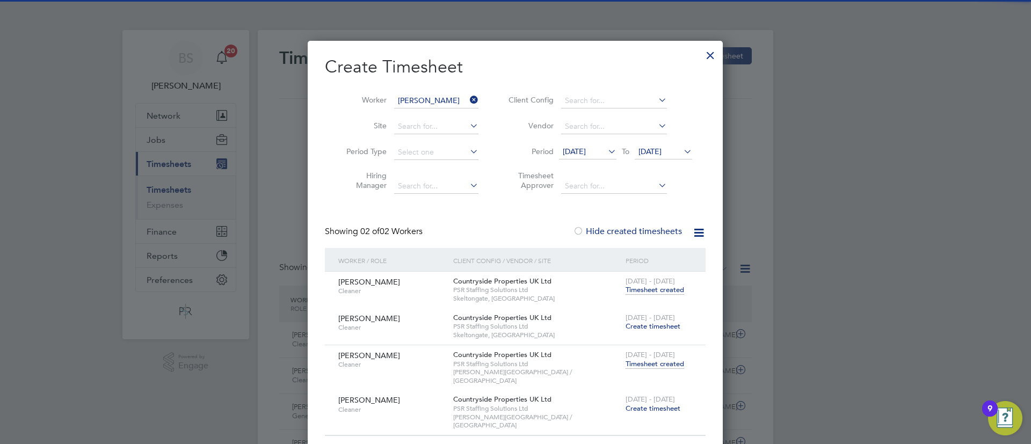
scroll to position [27, 93]
click at [711, 53] on div at bounding box center [709, 52] width 19 height 19
